Goal: Information Seeking & Learning: Learn about a topic

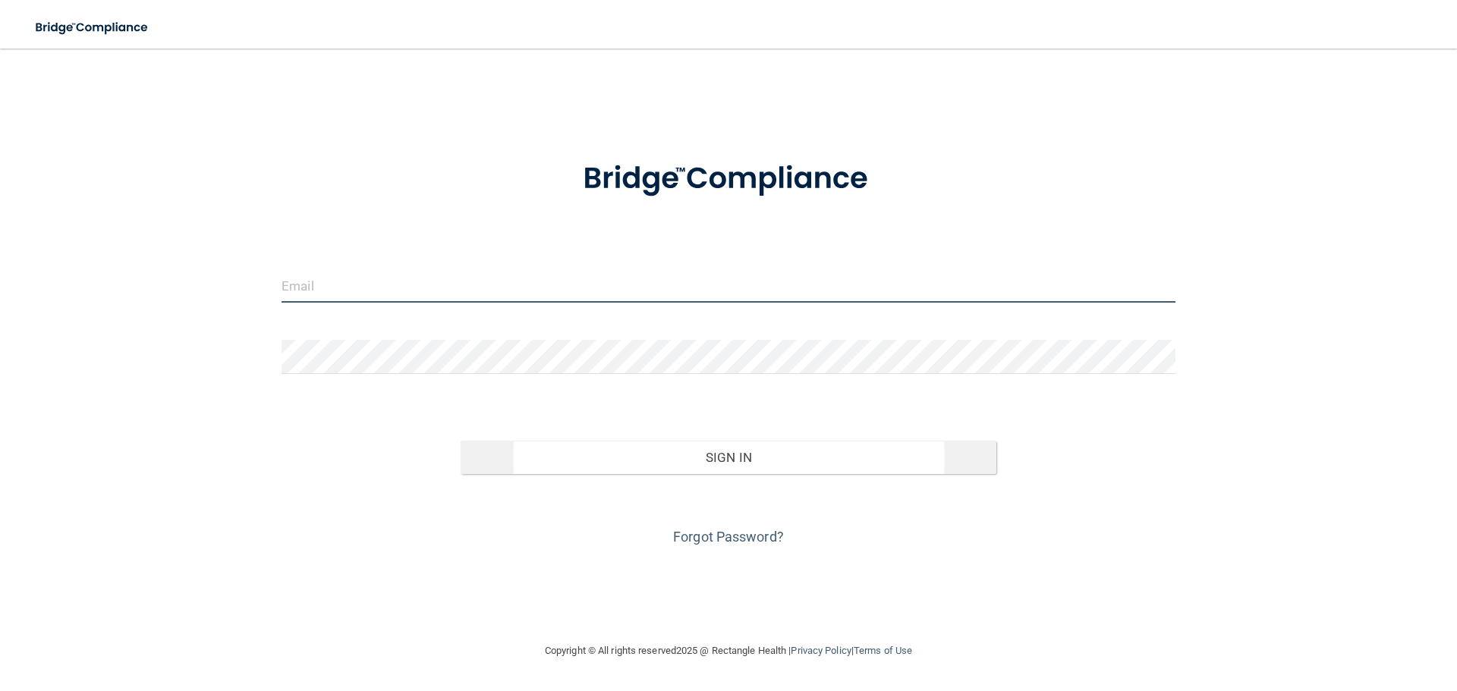
type input "[EMAIL_ADDRESS][DOMAIN_NAME]"
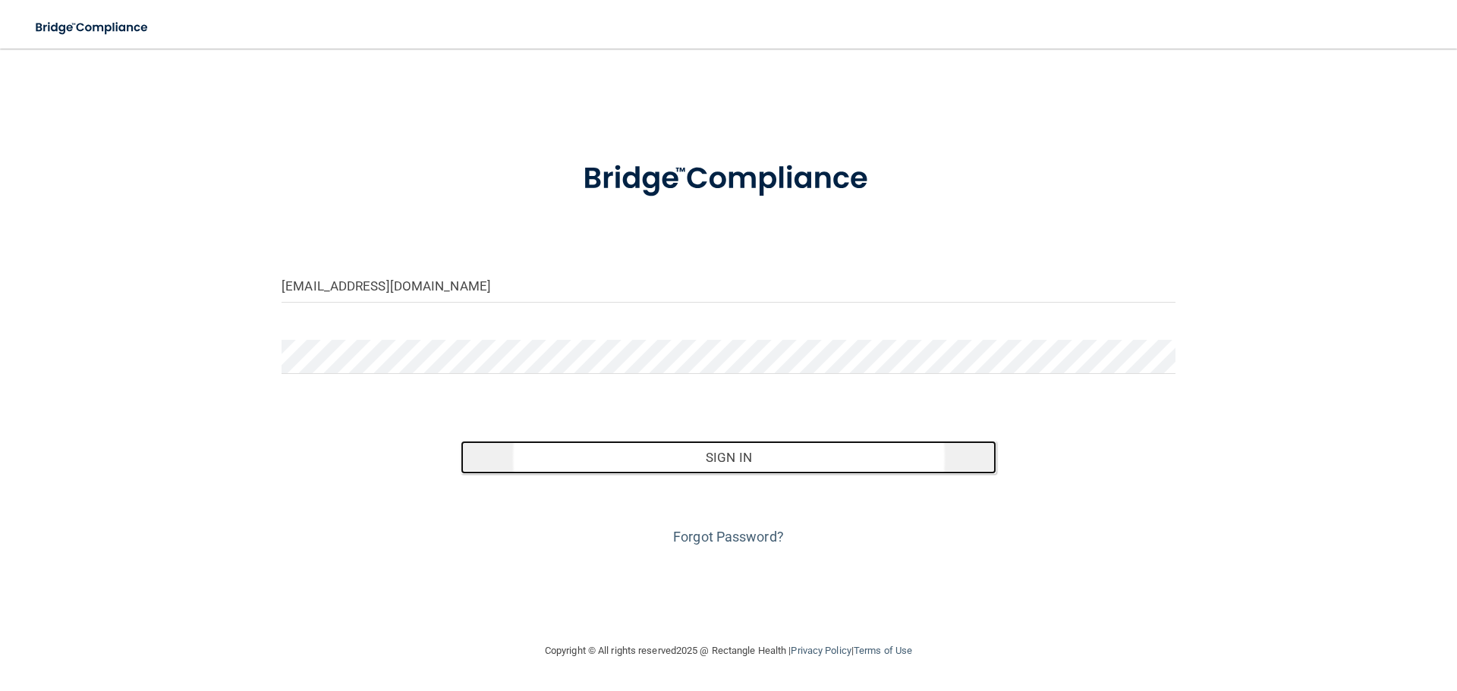
click at [728, 462] on button "Sign In" at bounding box center [729, 457] width 537 height 33
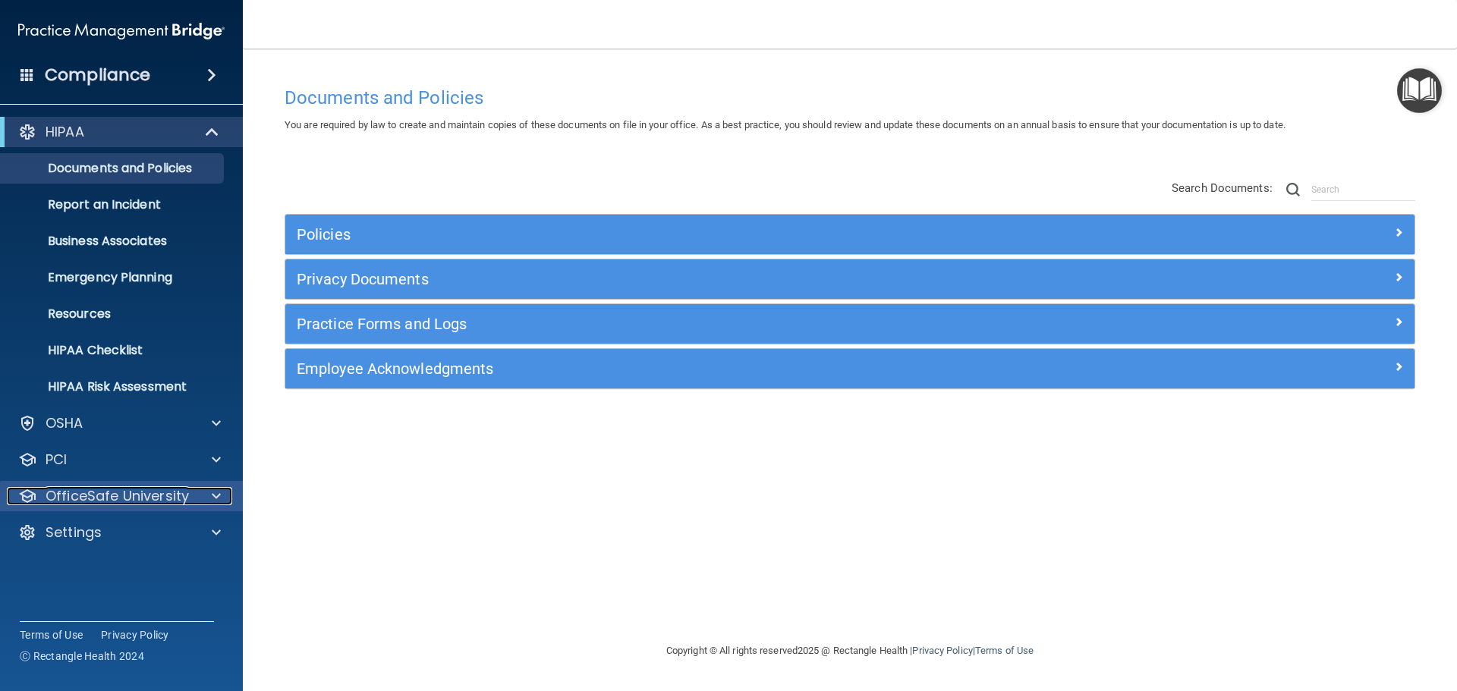
click at [102, 502] on p "OfficeSafe University" at bounding box center [117, 496] width 143 height 18
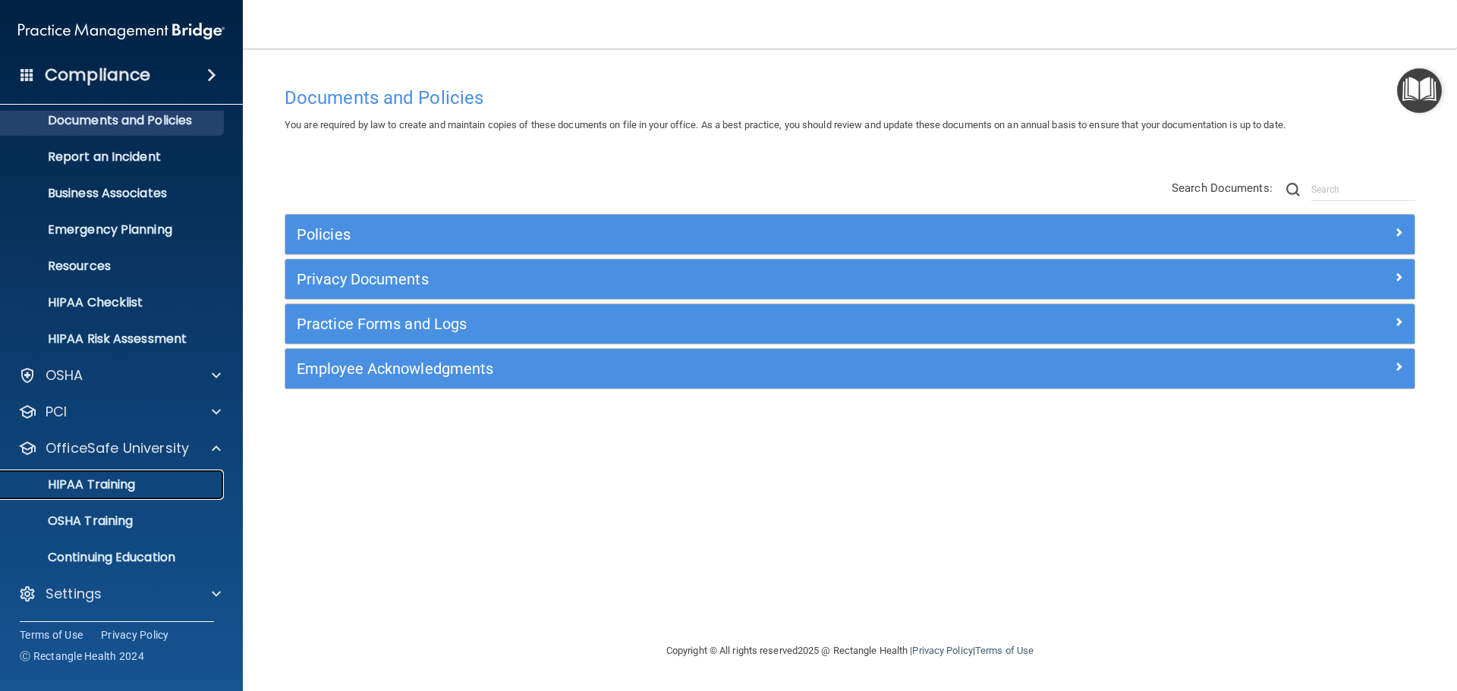
click at [87, 492] on p "HIPAA Training" at bounding box center [72, 484] width 125 height 15
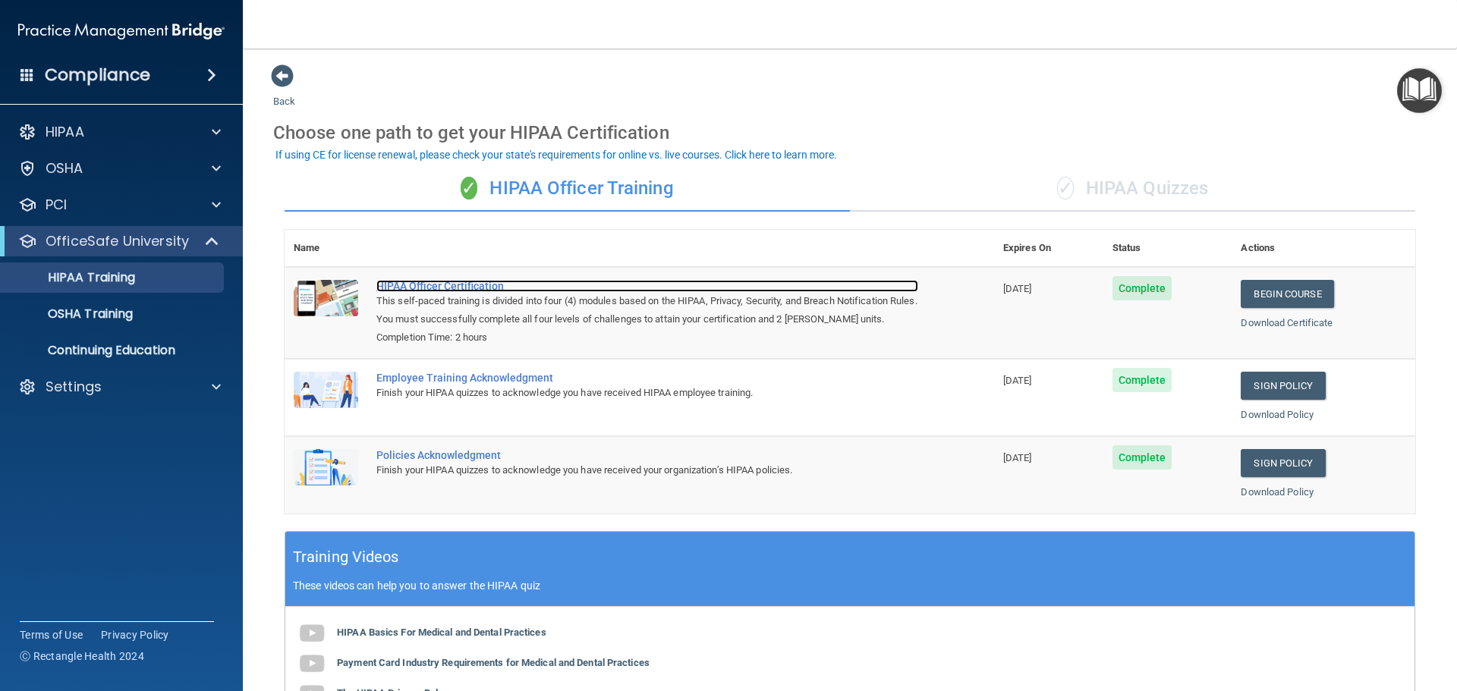
click at [442, 287] on div "HIPAA Officer Certification" at bounding box center [647, 286] width 542 height 12
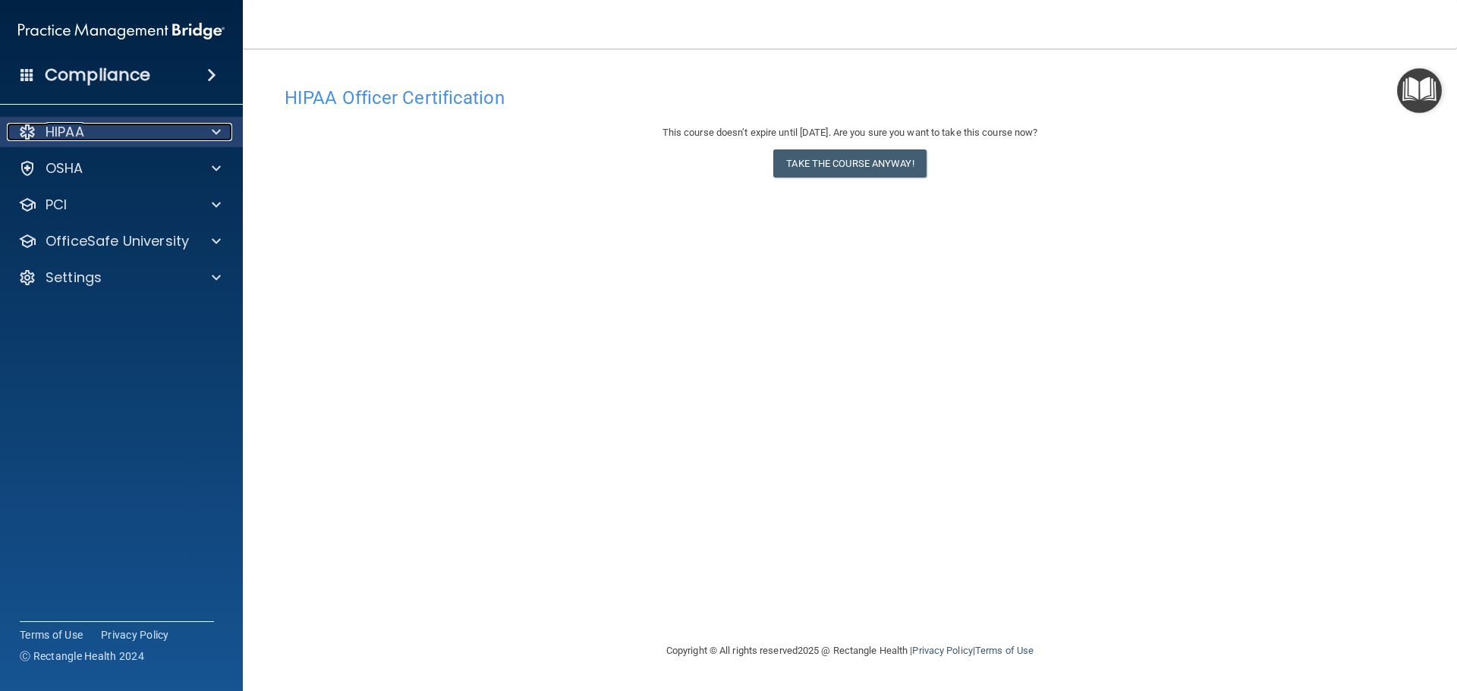
click at [104, 133] on div "HIPAA" at bounding box center [101, 132] width 188 height 18
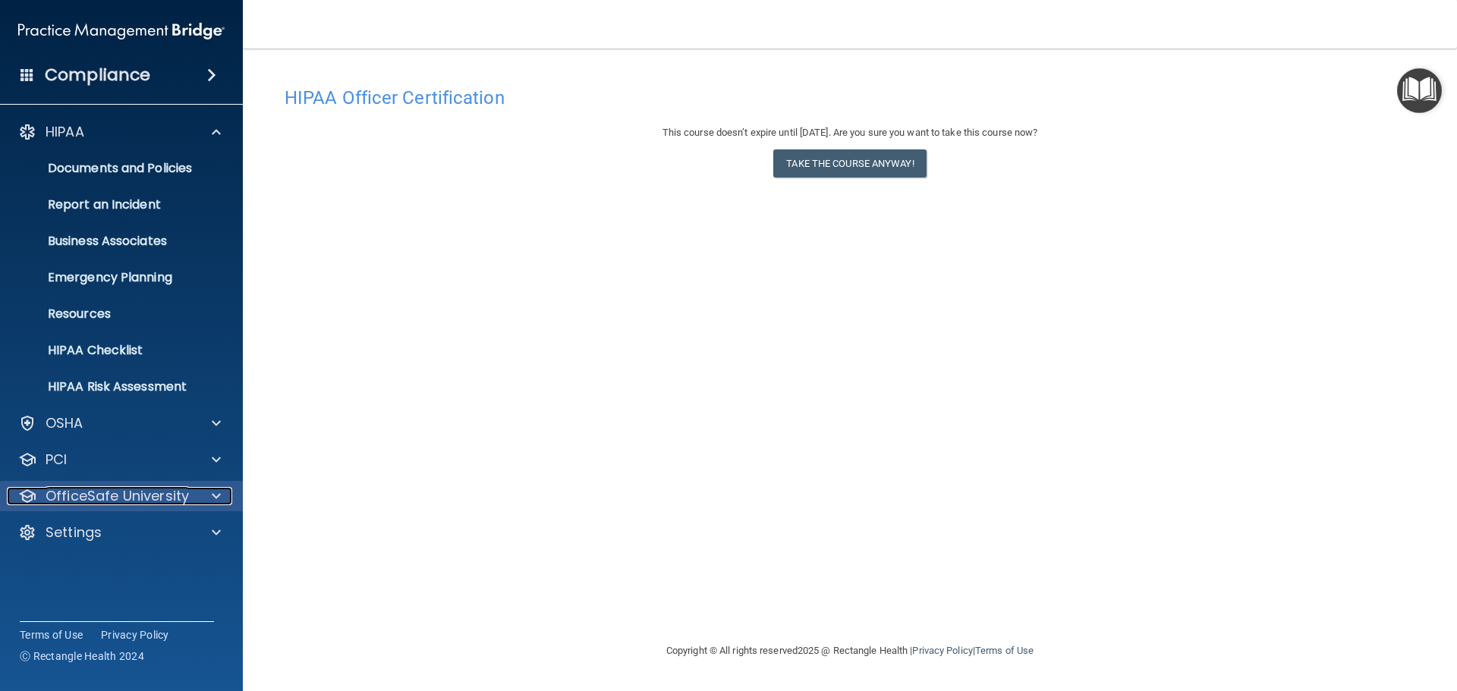
click at [216, 497] on span at bounding box center [216, 496] width 9 height 18
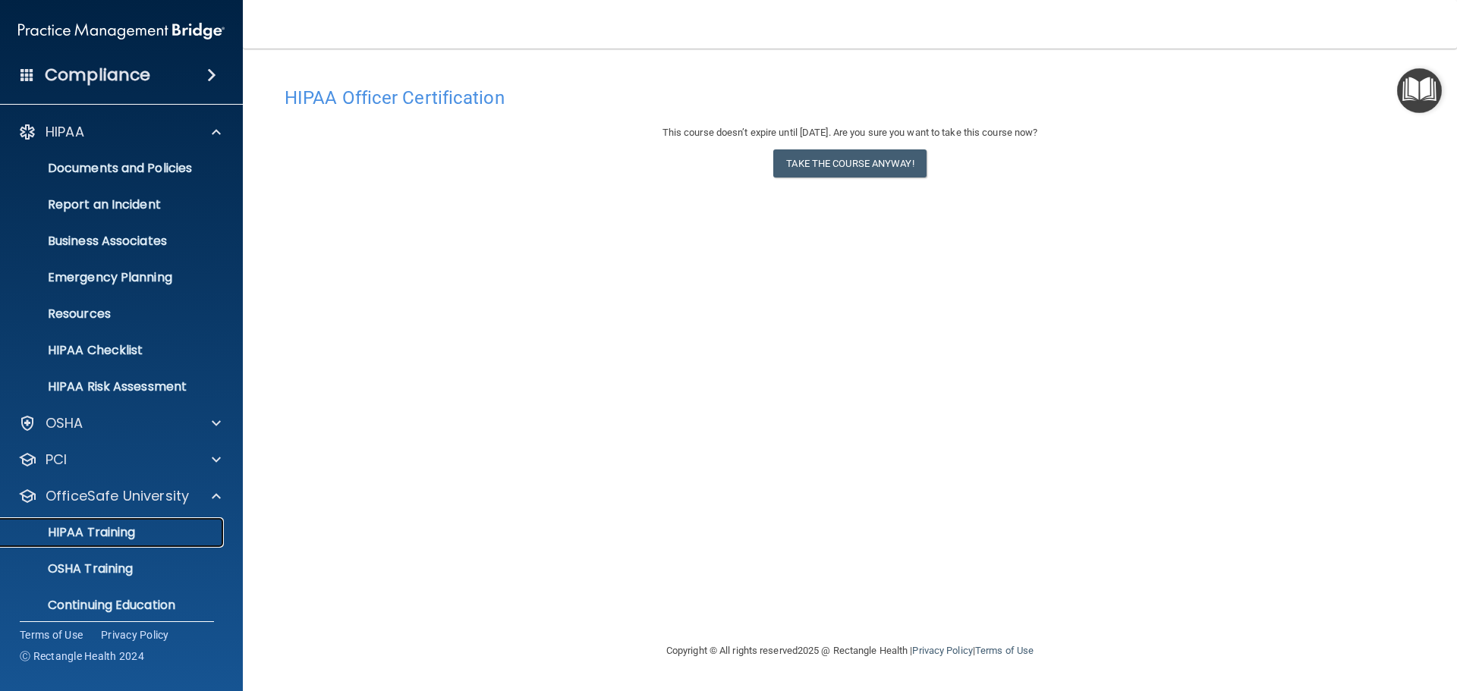
click at [146, 530] on div "HIPAA Training" at bounding box center [113, 532] width 207 height 15
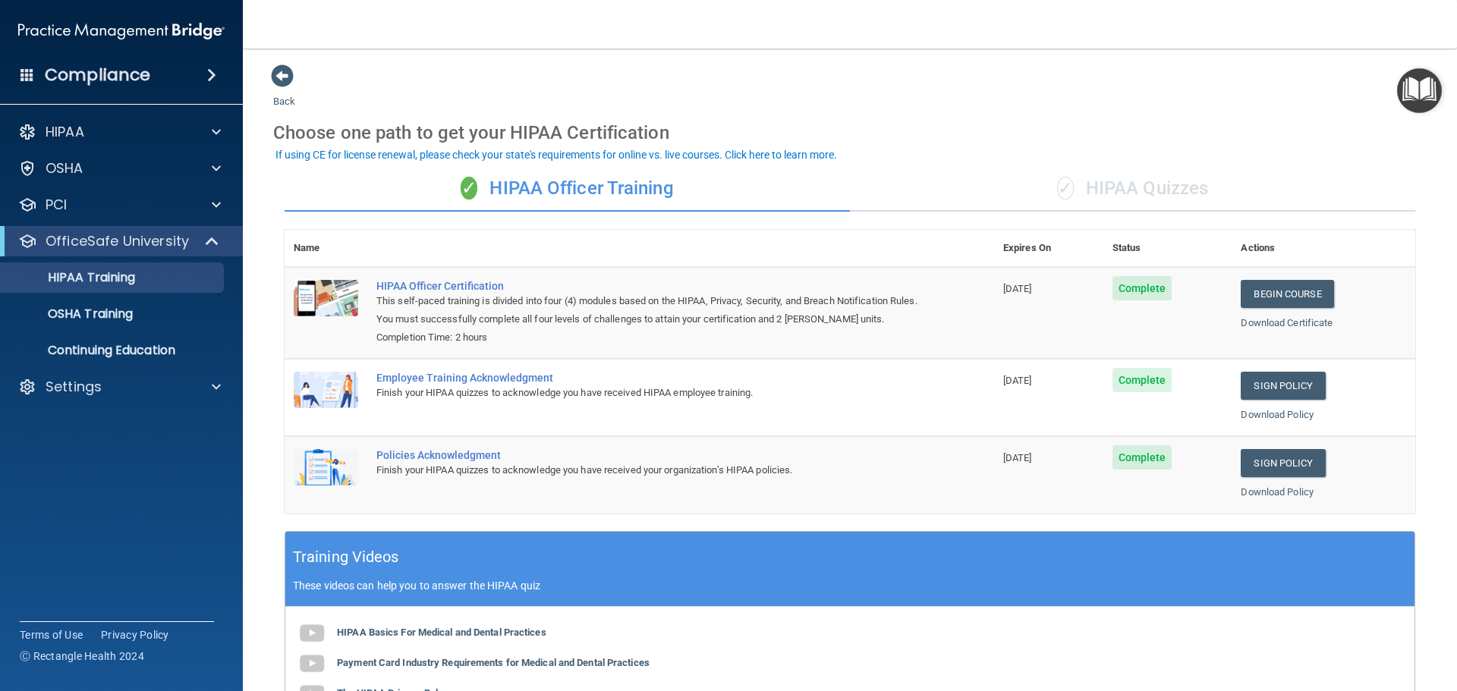
click at [1016, 86] on div "Back Choose one path to get your HIPAA Certification ✓ HIPAA Officer Training ✓…" at bounding box center [849, 503] width 1153 height 878
click at [99, 127] on div "HIPAA" at bounding box center [101, 132] width 188 height 18
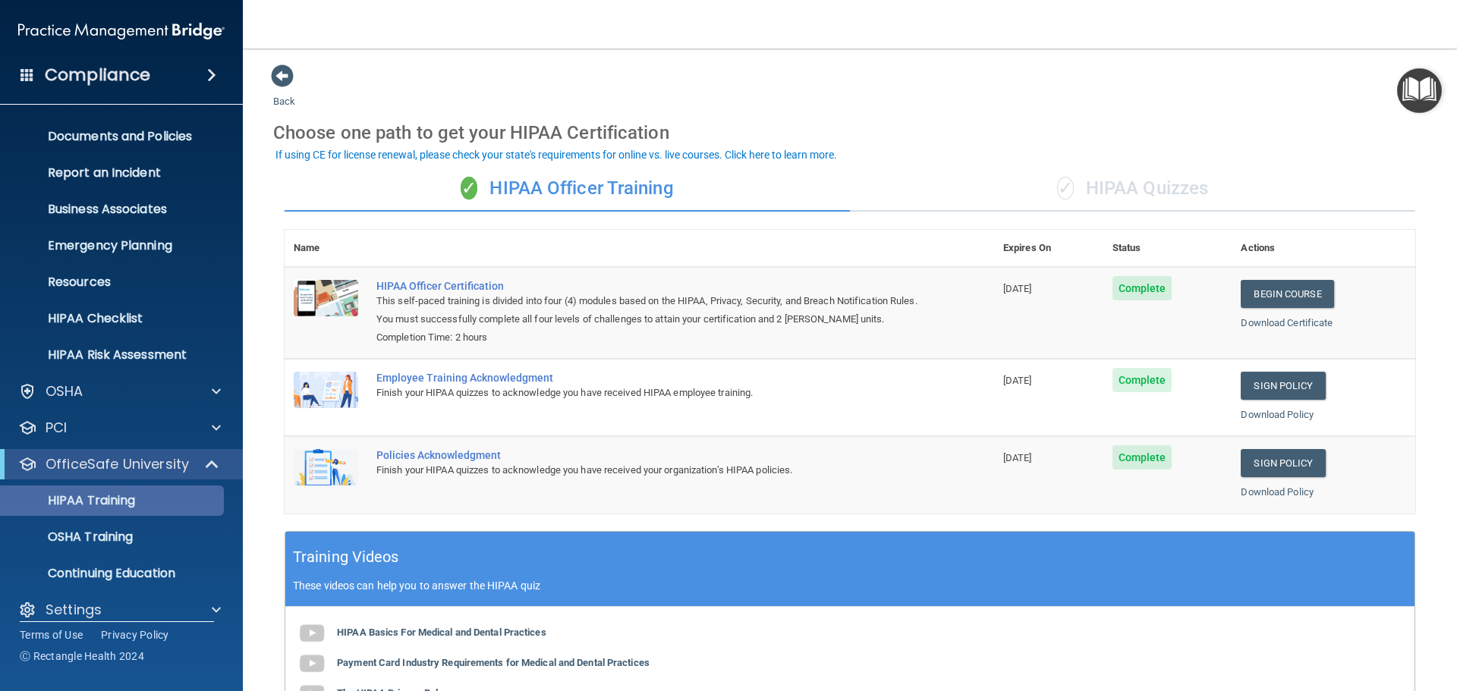
scroll to position [48, 0]
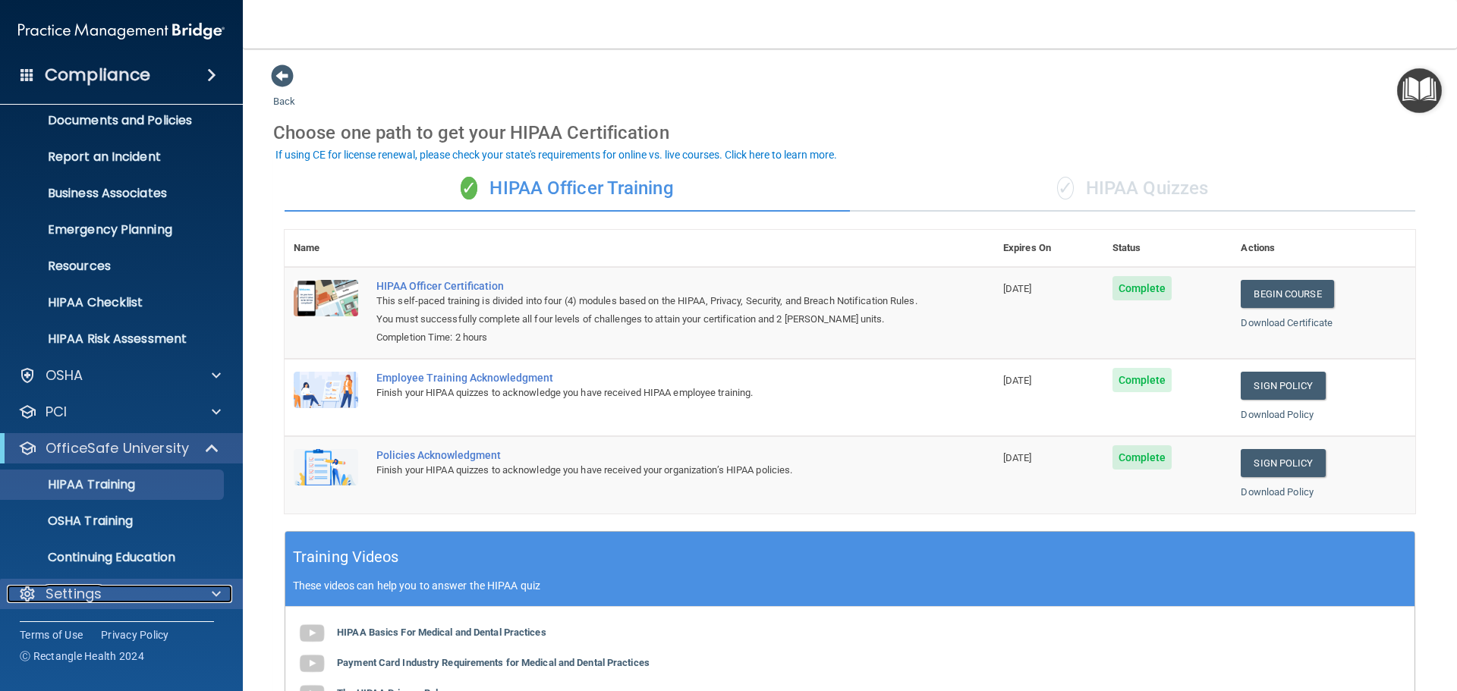
click at [98, 600] on p "Settings" at bounding box center [74, 594] width 56 height 18
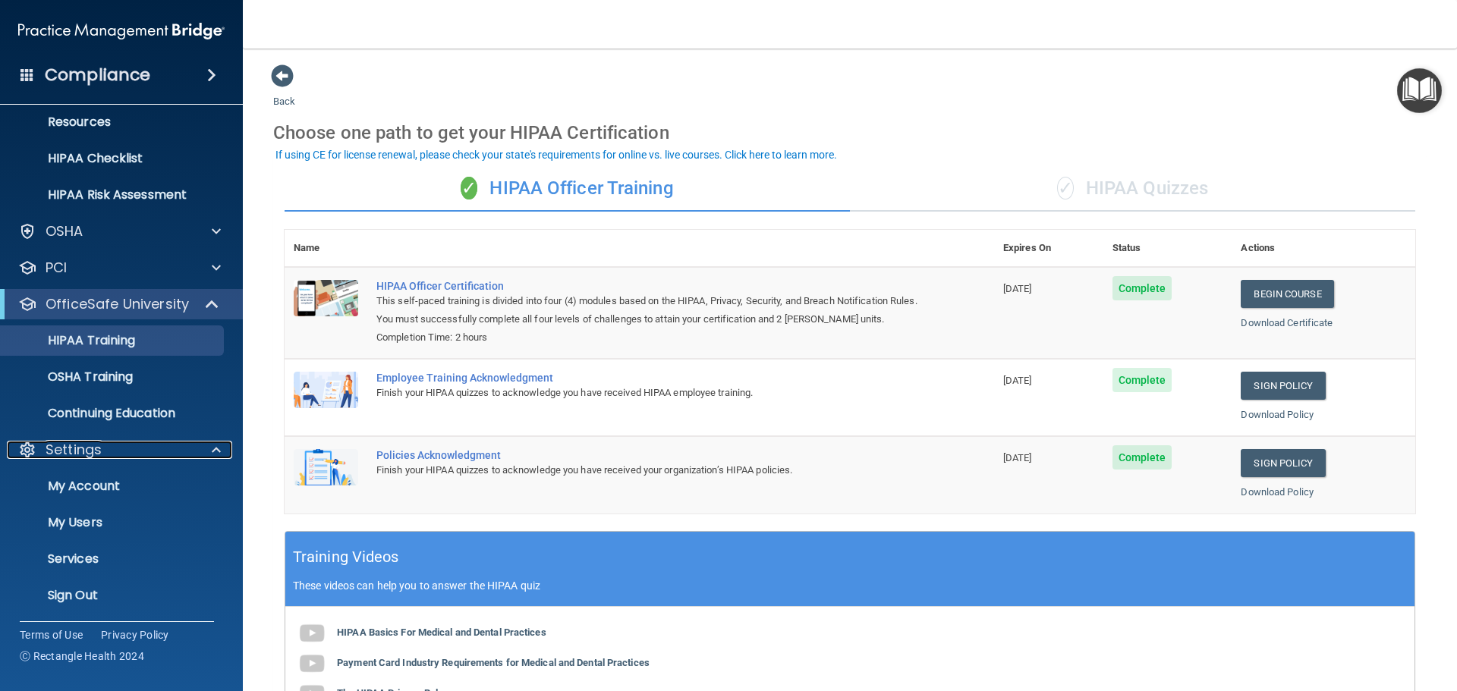
scroll to position [194, 0]
click at [88, 483] on p "My Account" at bounding box center [113, 484] width 207 height 15
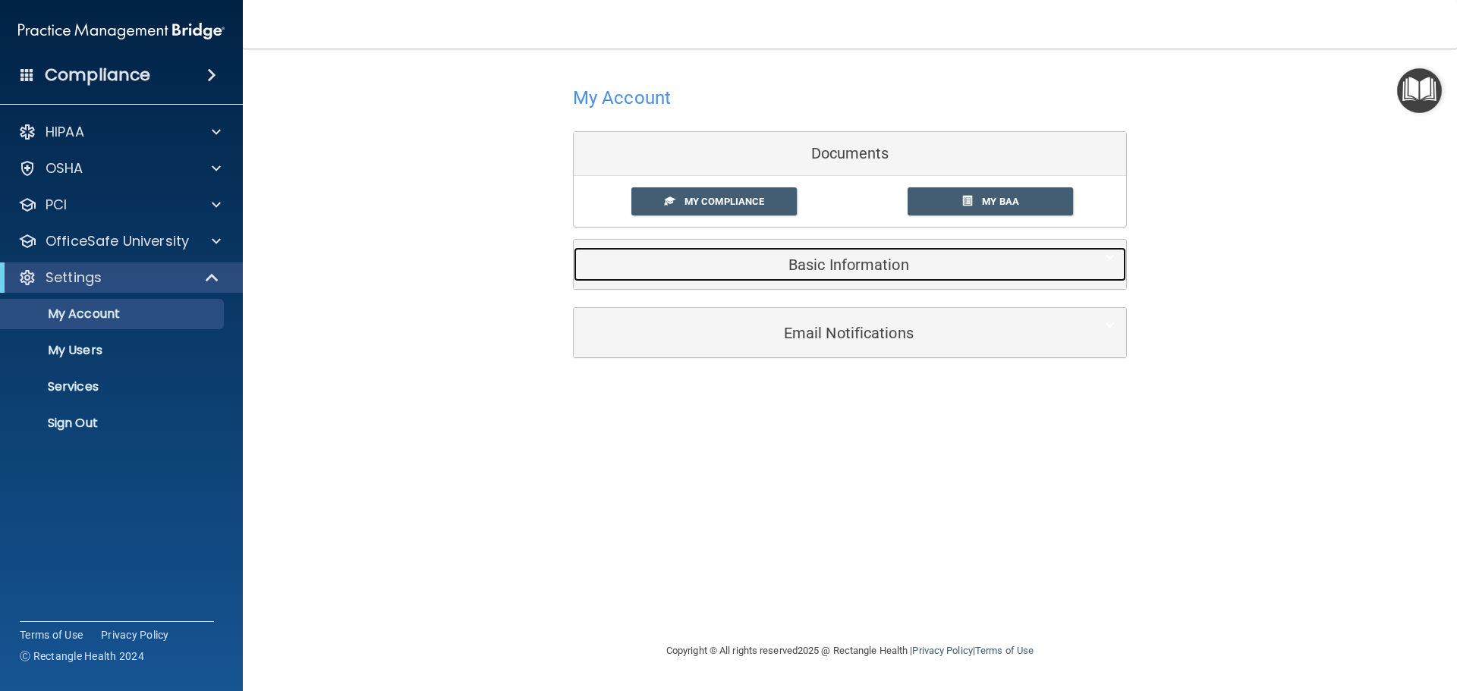
click at [843, 263] on h5 "Basic Information" at bounding box center [826, 264] width 483 height 17
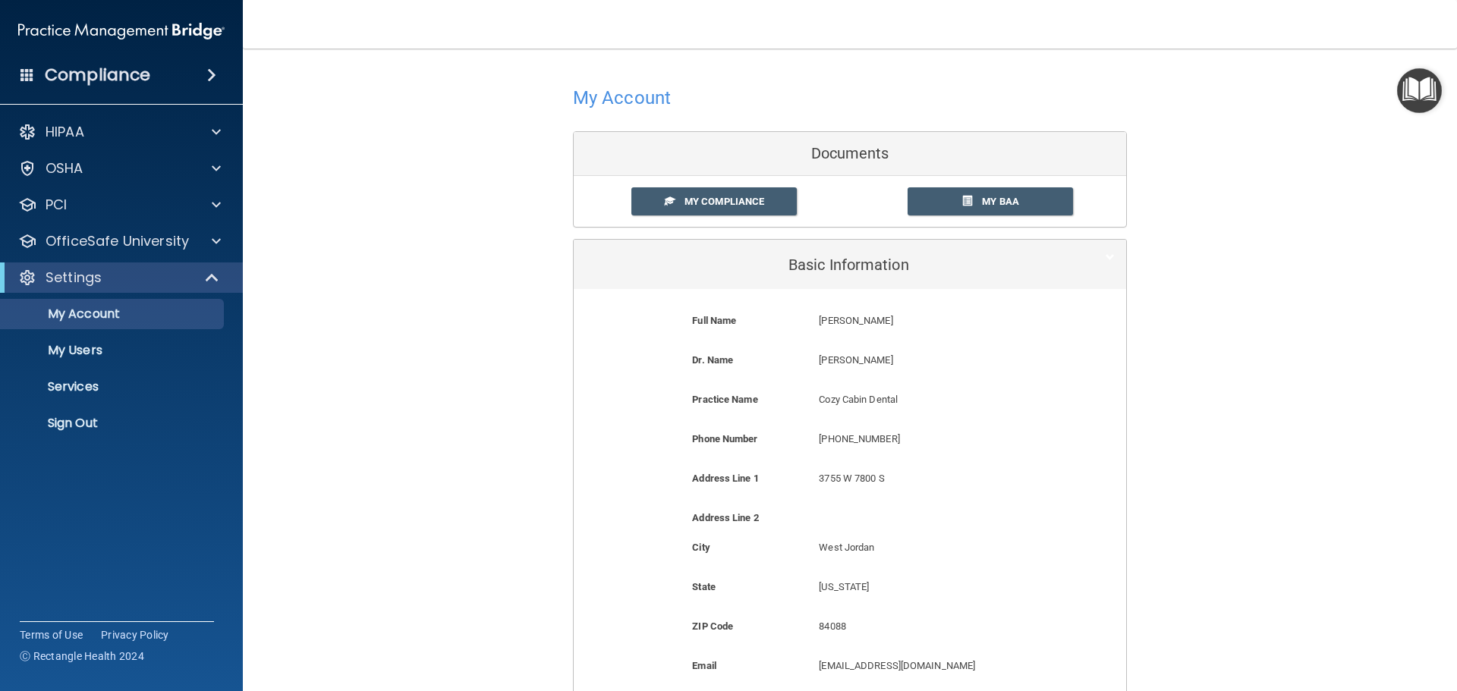
drag, startPoint x: 820, startPoint y: 320, endPoint x: 891, endPoint y: 318, distance: 71.4
click at [891, 318] on p "[PERSON_NAME]" at bounding box center [934, 321] width 231 height 18
click at [77, 430] on p "Sign Out" at bounding box center [113, 423] width 207 height 15
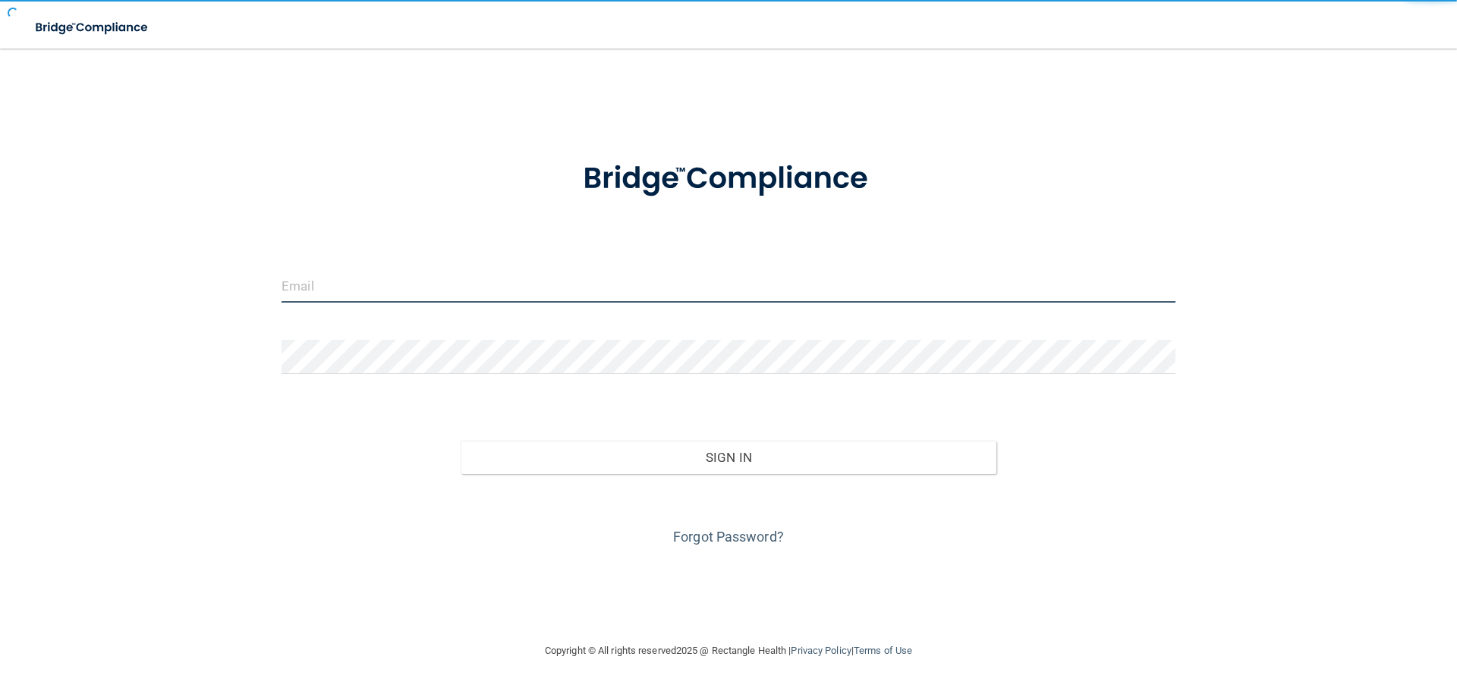
type input "[EMAIL_ADDRESS][DOMAIN_NAME]"
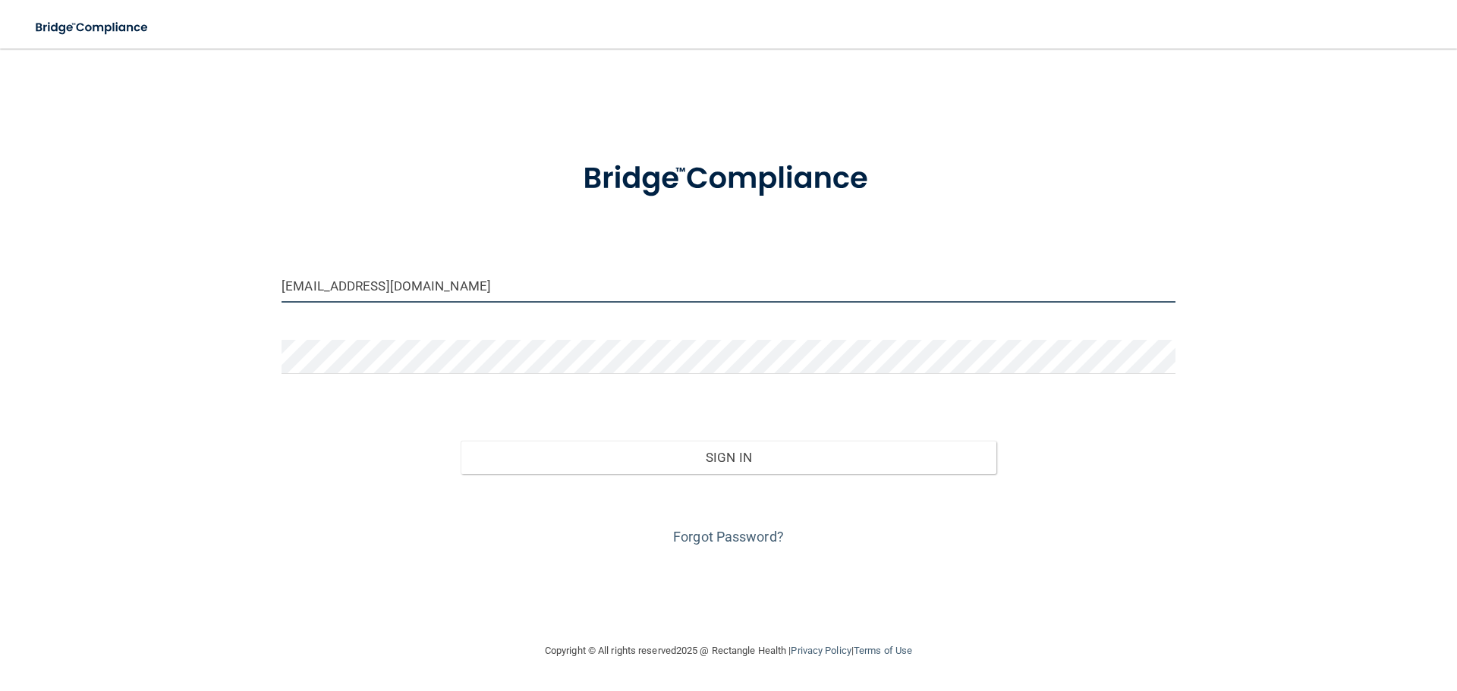
drag, startPoint x: 455, startPoint y: 294, endPoint x: 257, endPoint y: 294, distance: 198.1
click at [257, 294] on div "linseydelisle@gmail.com Invalid email/password. You don't have permission to ac…" at bounding box center [728, 345] width 1396 height 563
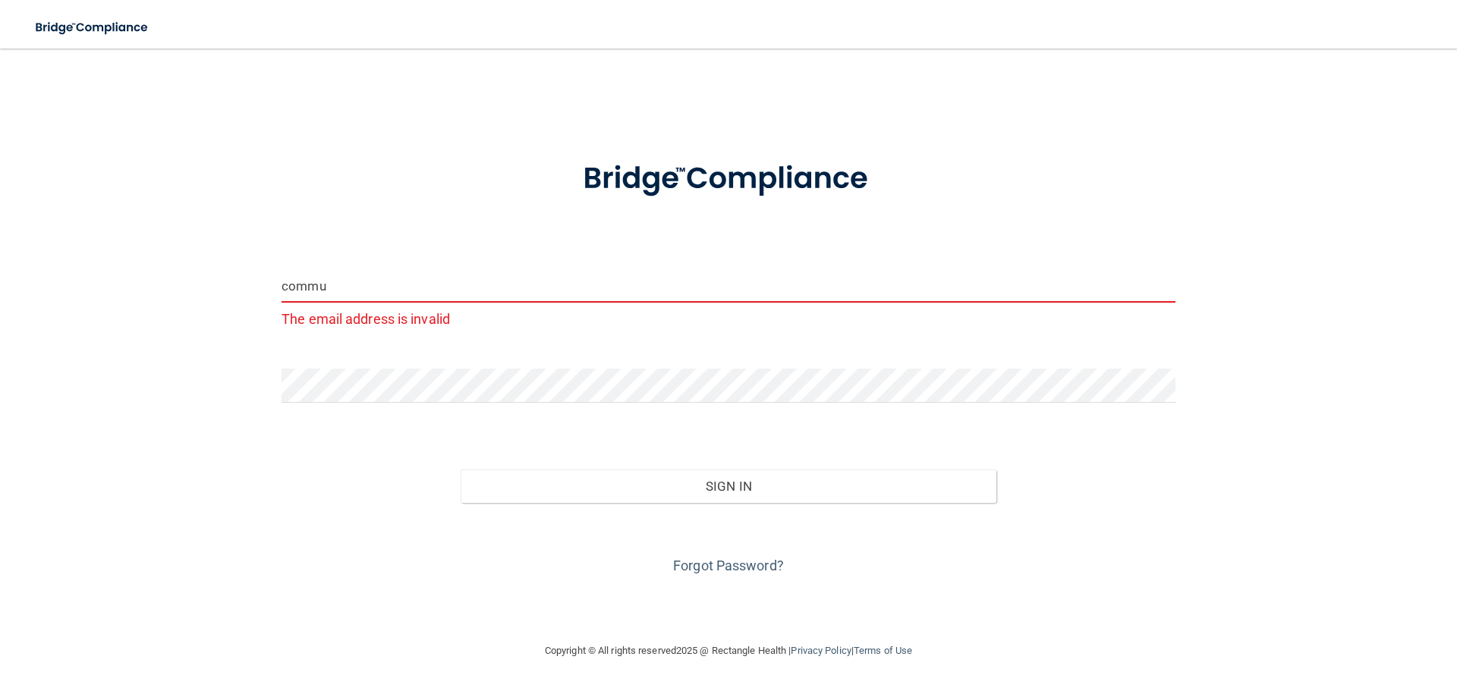
type input "communitydentalservices@yahoo.com"
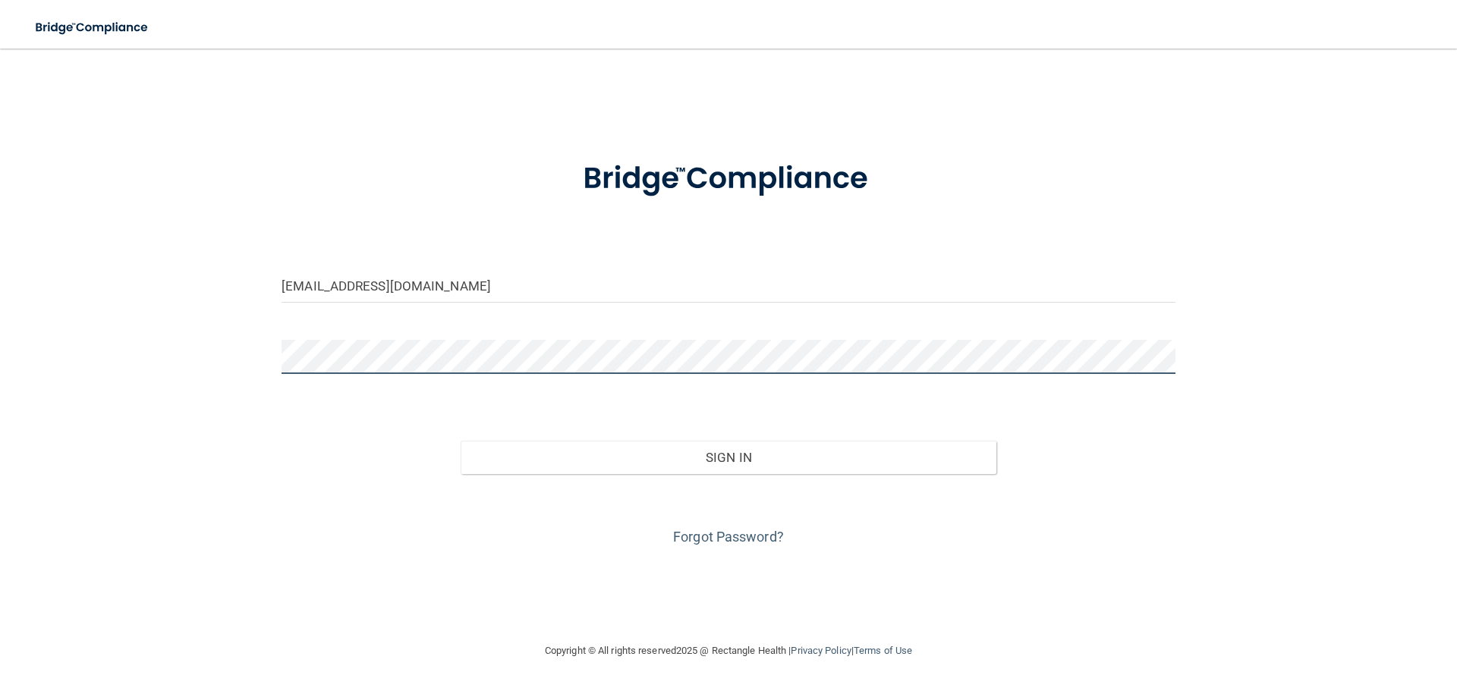
click at [238, 355] on div "communitydentalservices@yahoo.com Invalid email/password. You don't have permis…" at bounding box center [728, 345] width 1396 height 563
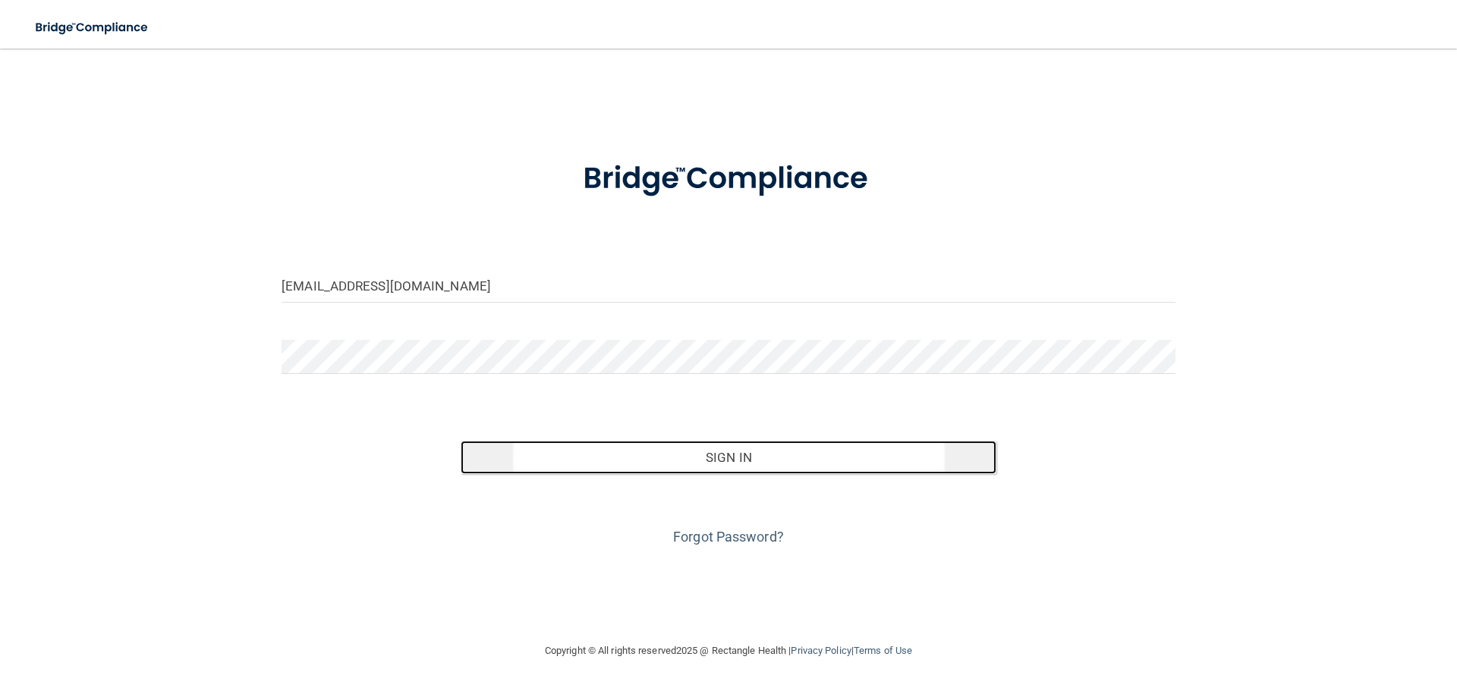
click at [806, 454] on button "Sign In" at bounding box center [729, 457] width 537 height 33
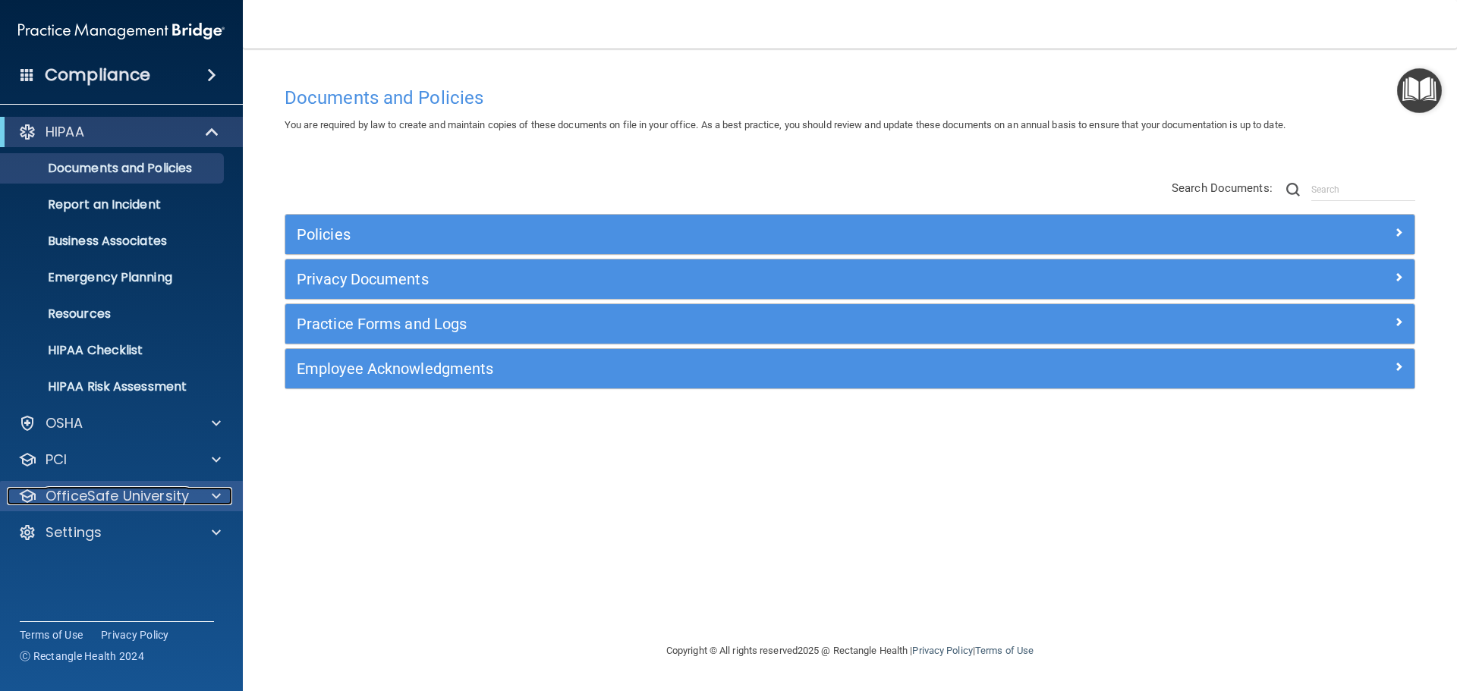
click at [212, 493] on span at bounding box center [216, 496] width 9 height 18
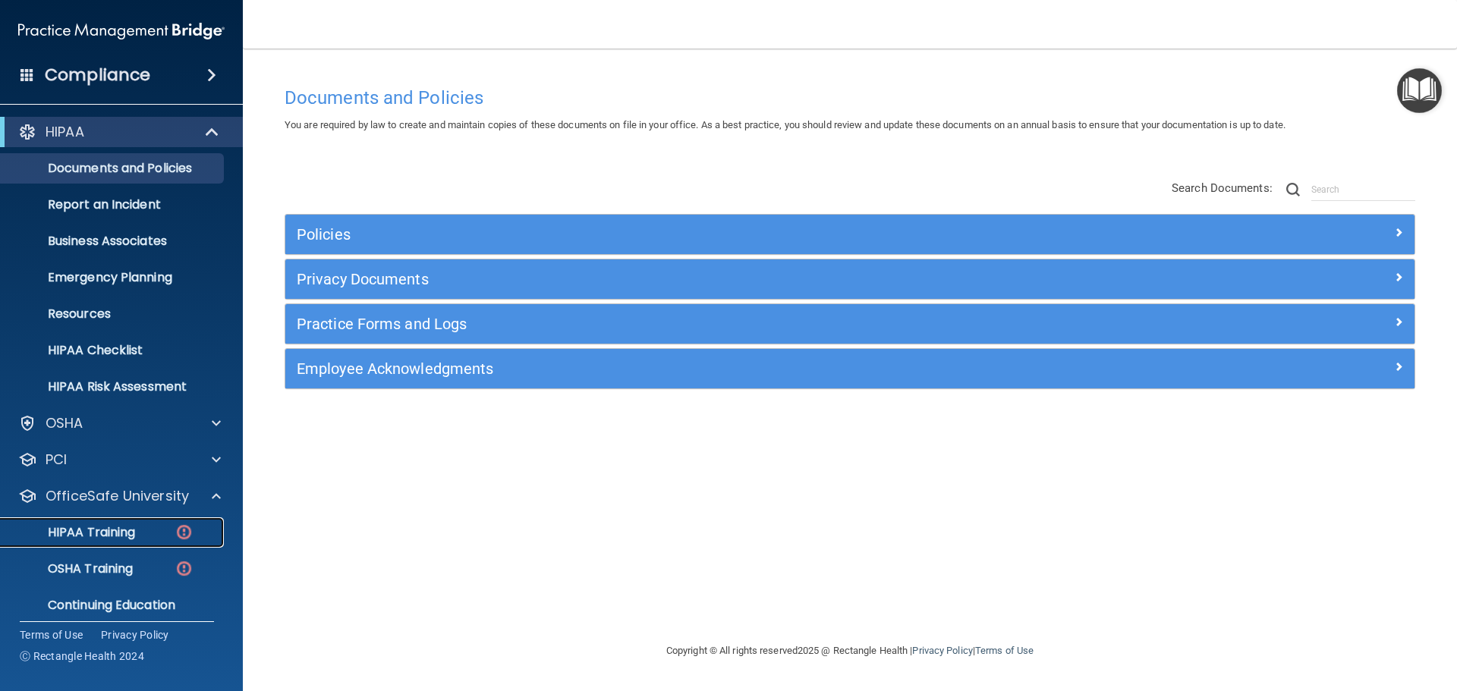
click at [142, 532] on div "HIPAA Training" at bounding box center [113, 532] width 207 height 15
